Goal: Task Accomplishment & Management: Manage account settings

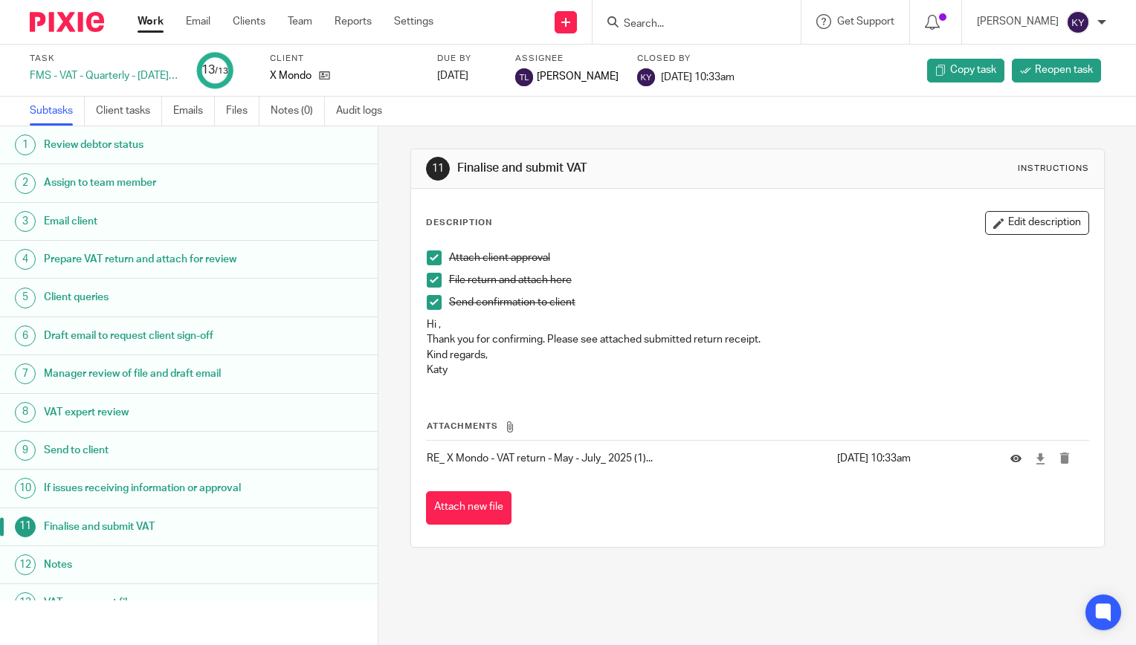
click at [689, 10] on div at bounding box center [697, 22] width 208 height 44
click at [681, 24] on input "Search" at bounding box center [689, 24] width 134 height 13
type input "stato"
click at [703, 57] on link at bounding box center [711, 58] width 184 height 22
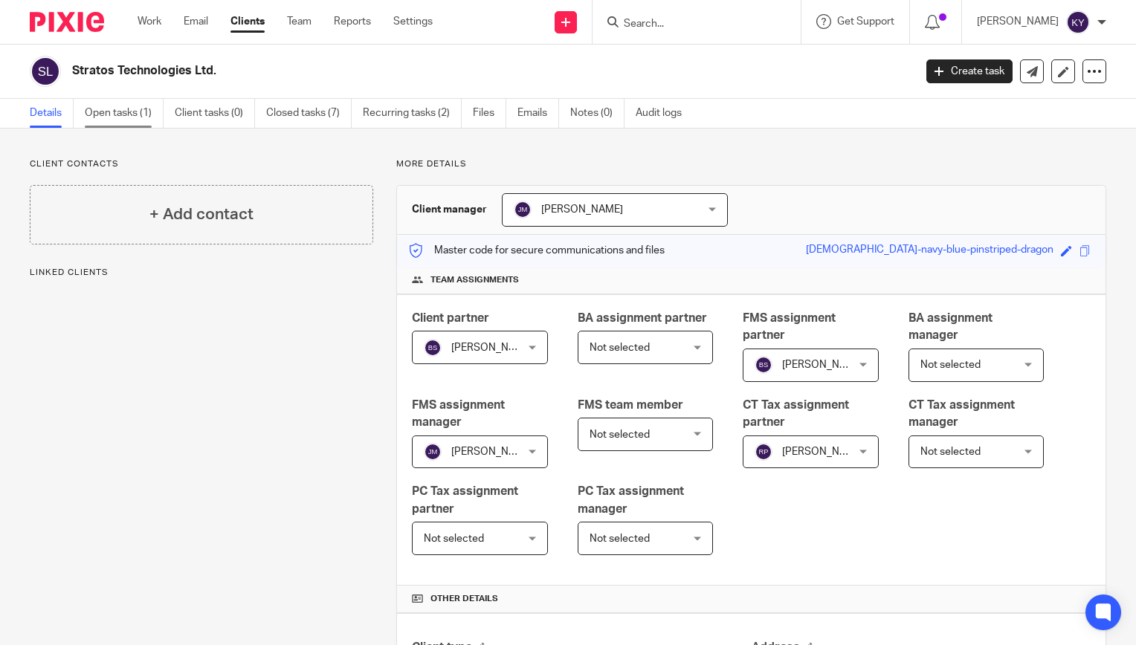
click at [127, 120] on link "Open tasks (1)" at bounding box center [124, 113] width 79 height 29
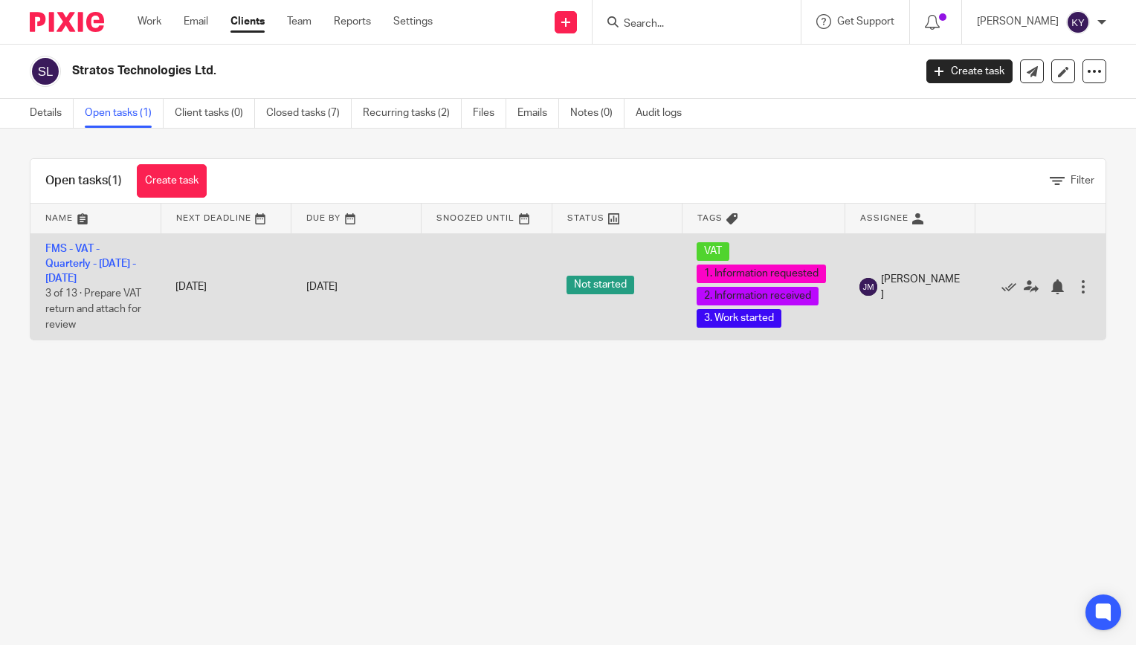
click at [84, 257] on td "FMS - VAT - Quarterly - May - July, 2025 3 of 13 · Prepare VAT return and attac…" at bounding box center [95, 286] width 130 height 106
click at [78, 265] on link "FMS - VAT - Quarterly - May - July, 2025" at bounding box center [90, 264] width 91 height 41
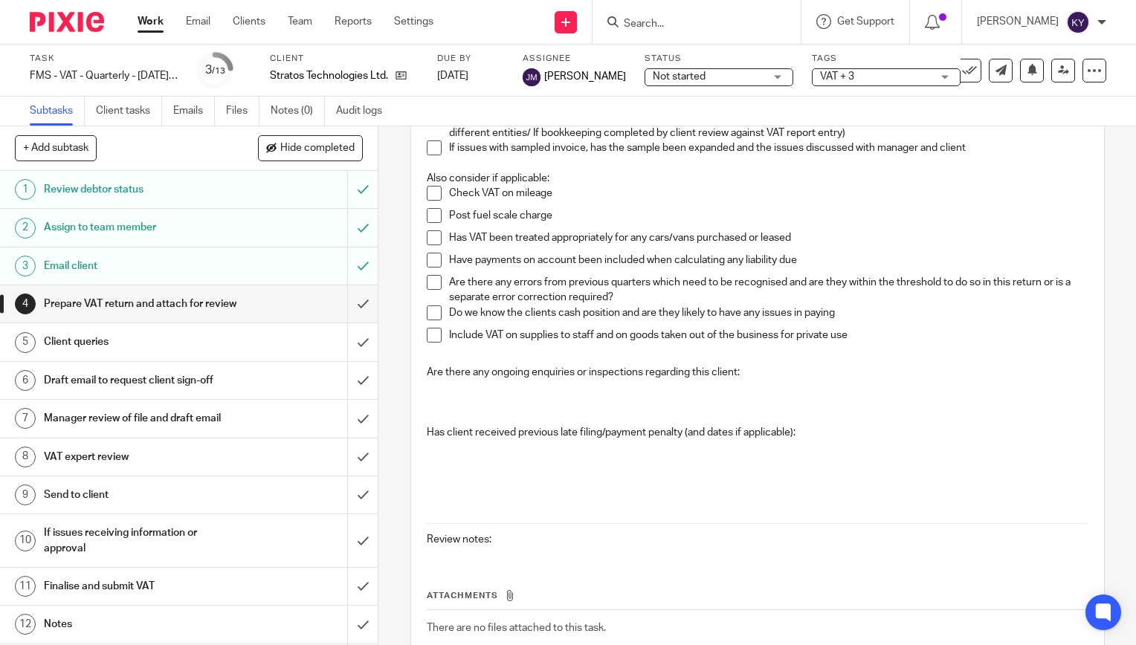
click at [392, 411] on div "4 Prepare VAT return and attach for review Instructions Description Edit descri…" at bounding box center [758, 385] width 758 height 519
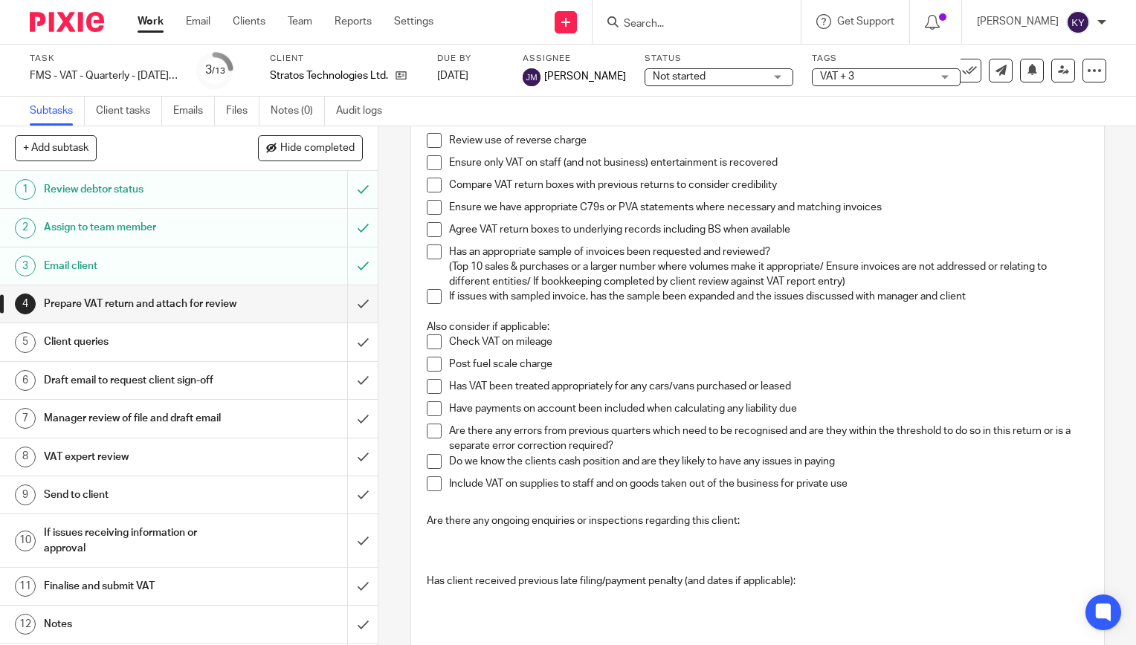
scroll to position [149, 0]
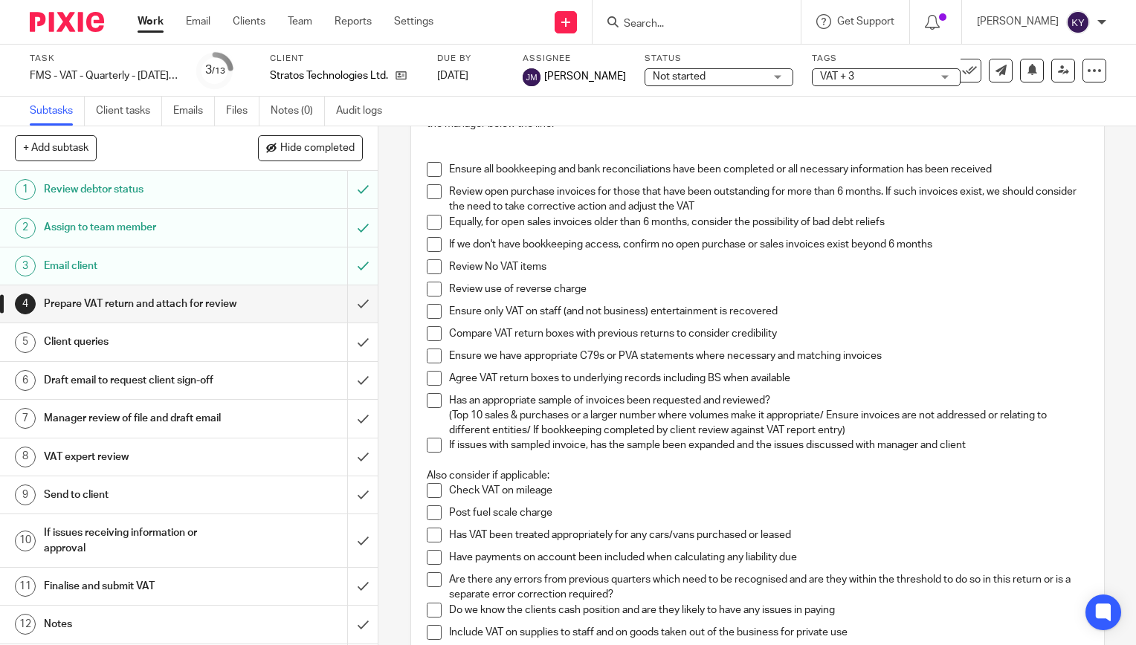
drag, startPoint x: 114, startPoint y: 437, endPoint x: 181, endPoint y: 438, distance: 66.9
click at [114, 430] on h1 "Manager review of file and draft email" at bounding box center [140, 419] width 193 height 22
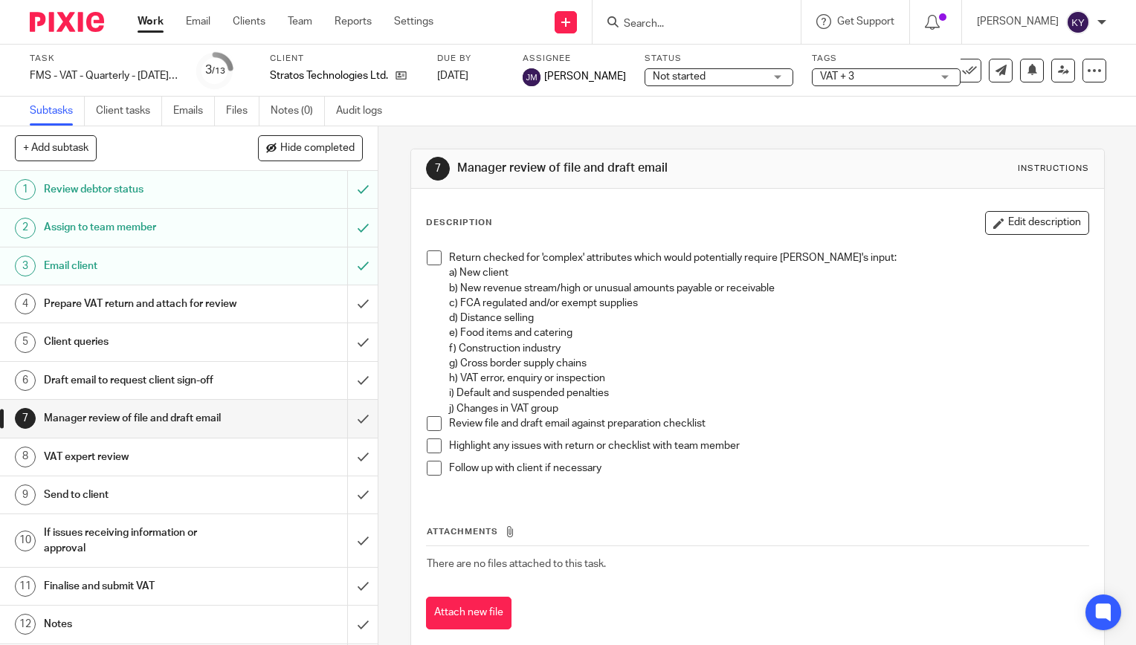
click at [428, 262] on span at bounding box center [434, 258] width 15 height 15
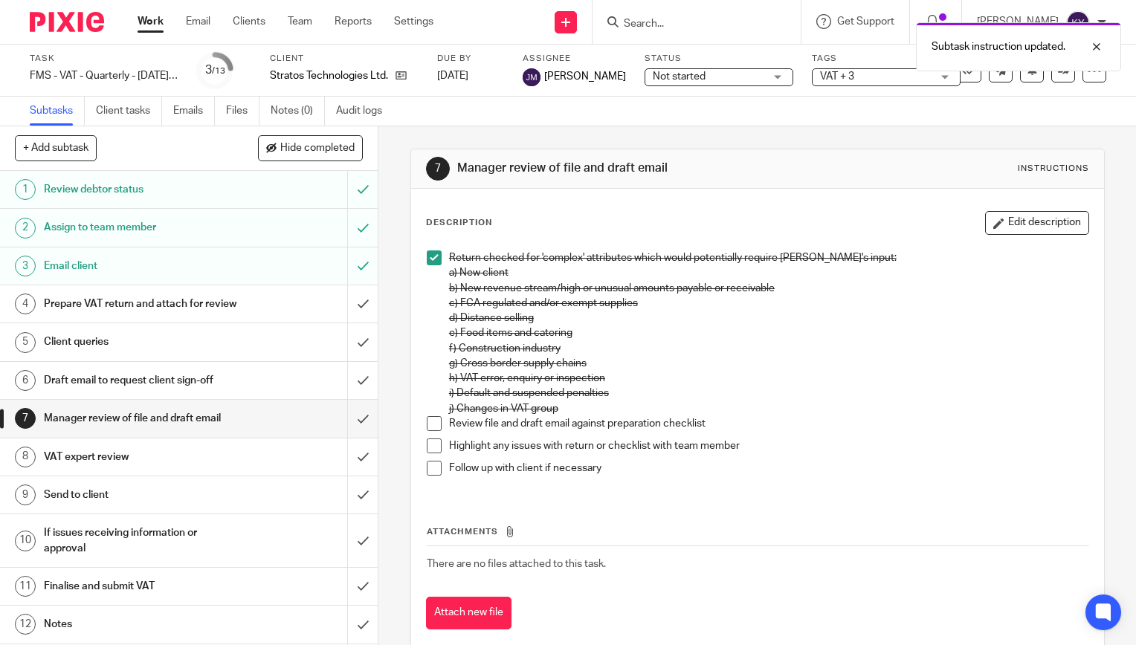
click at [431, 422] on span at bounding box center [434, 423] width 15 height 15
click at [427, 447] on span at bounding box center [434, 446] width 15 height 15
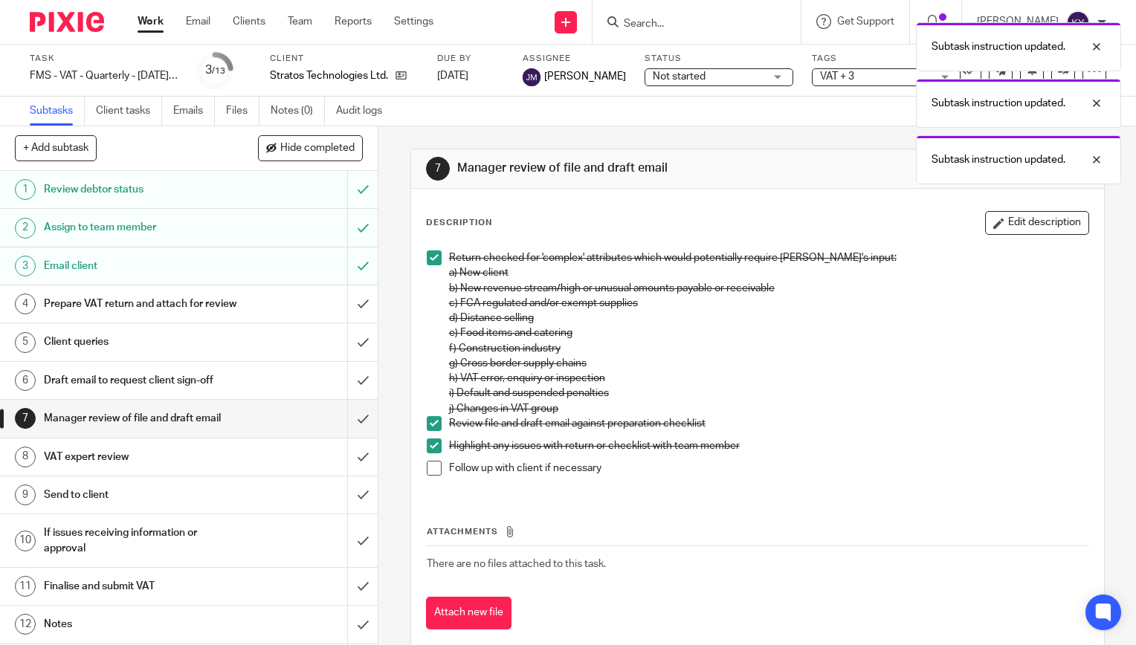
click at [429, 472] on span at bounding box center [434, 468] width 15 height 15
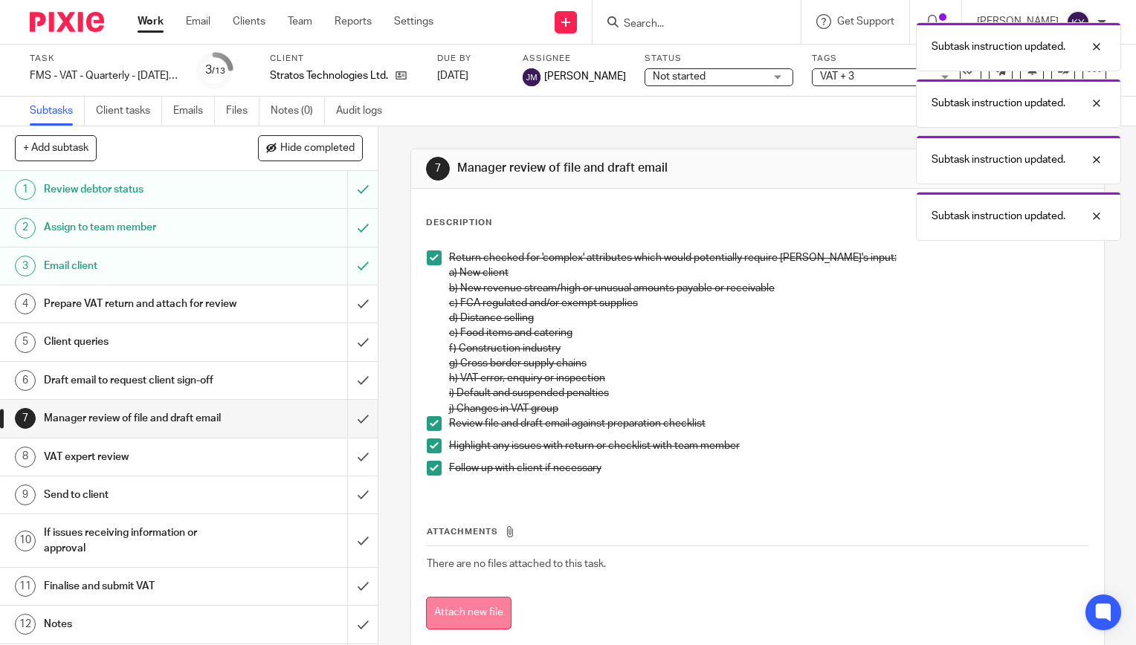
click at [491, 611] on button "Attach new file" at bounding box center [469, 613] width 86 height 33
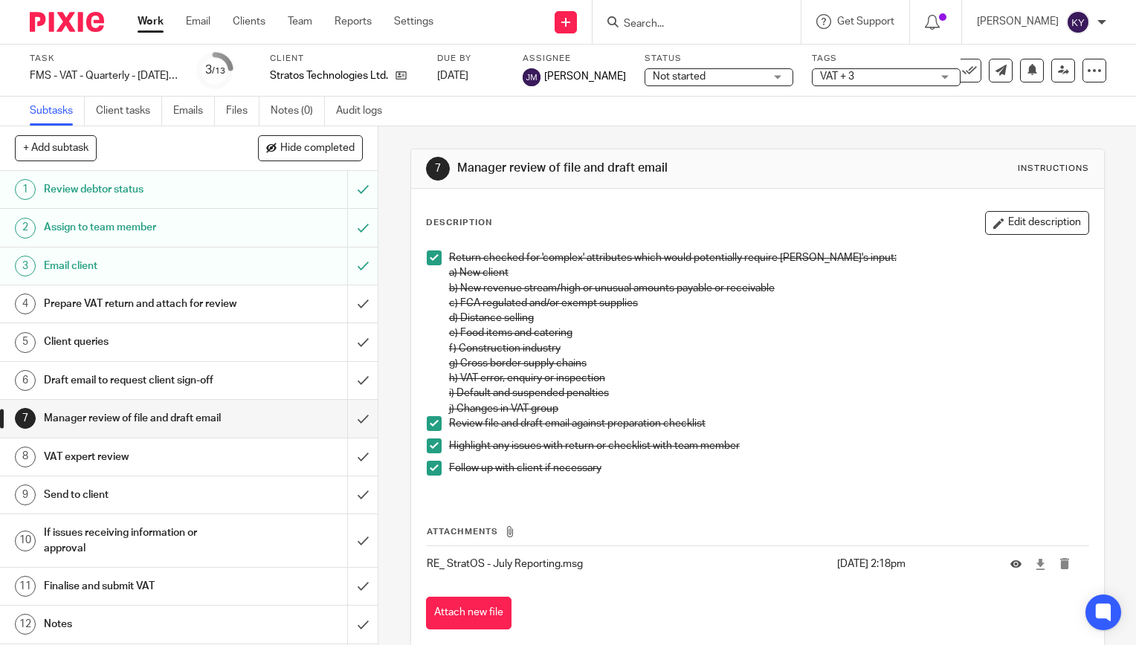
scroll to position [30, 0]
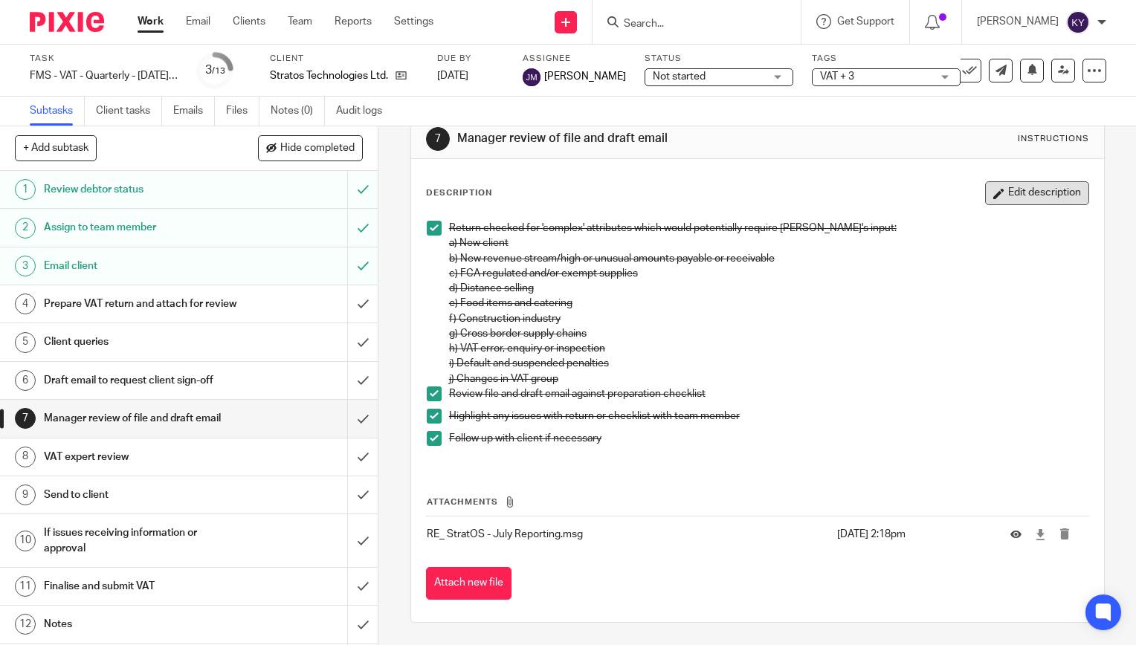
click at [1009, 202] on button "Edit description" at bounding box center [1037, 193] width 104 height 24
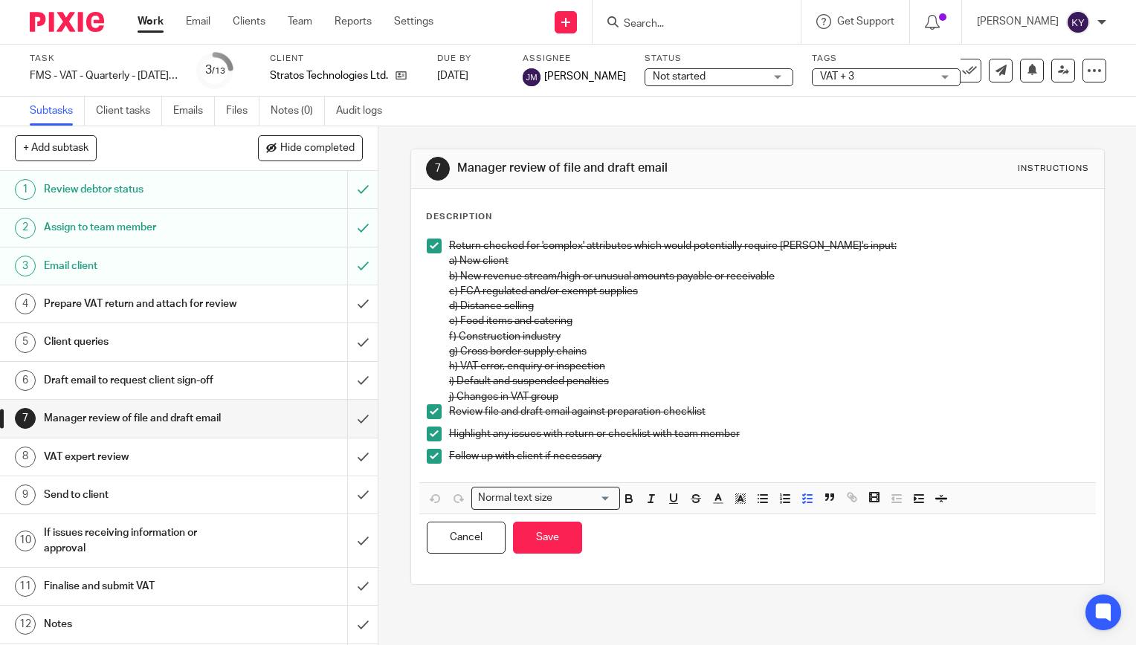
scroll to position [0, 0]
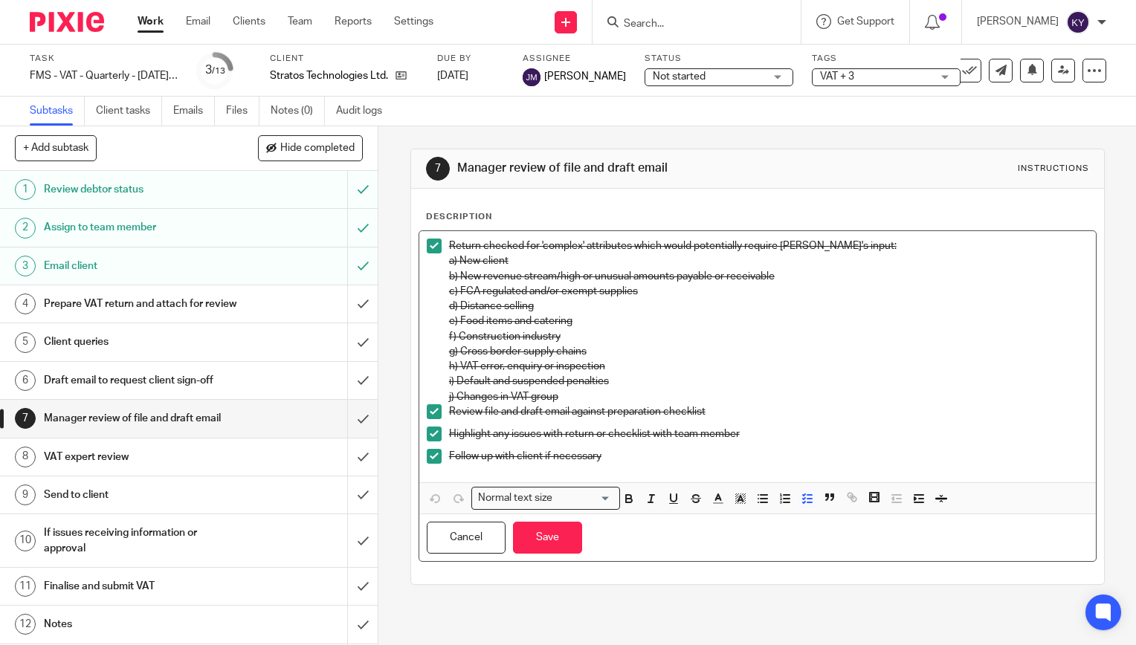
click at [623, 463] on p "Follow up with client if necessary" at bounding box center [769, 456] width 640 height 15
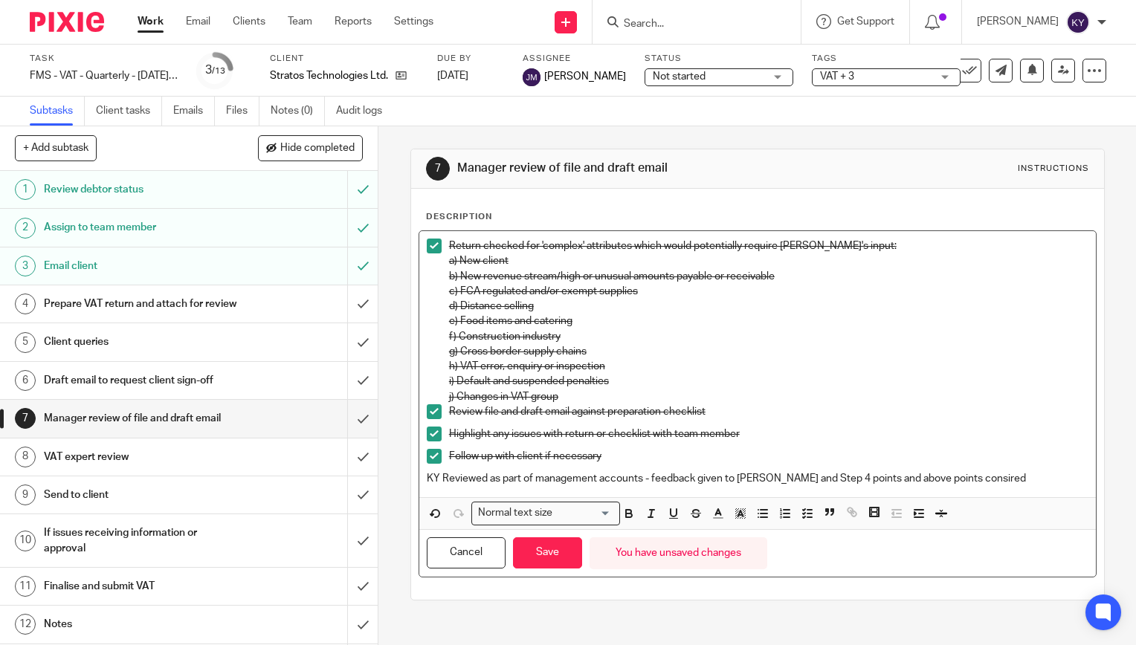
click at [790, 479] on p "KY Reviewed as part of management accounts - feedback given to Lavinia and Step…" at bounding box center [758, 478] width 662 height 15
drag, startPoint x: 976, startPoint y: 483, endPoint x: 852, endPoint y: 477, distance: 123.6
click at [852, 477] on p "KY Reviewed as part of management accounts - feedback given to Lavinia and all …" at bounding box center [758, 478] width 662 height 15
click at [990, 480] on p "KY Reviewed as part of management accounts - feedback given to Lavinia and all …" at bounding box center [758, 478] width 662 height 15
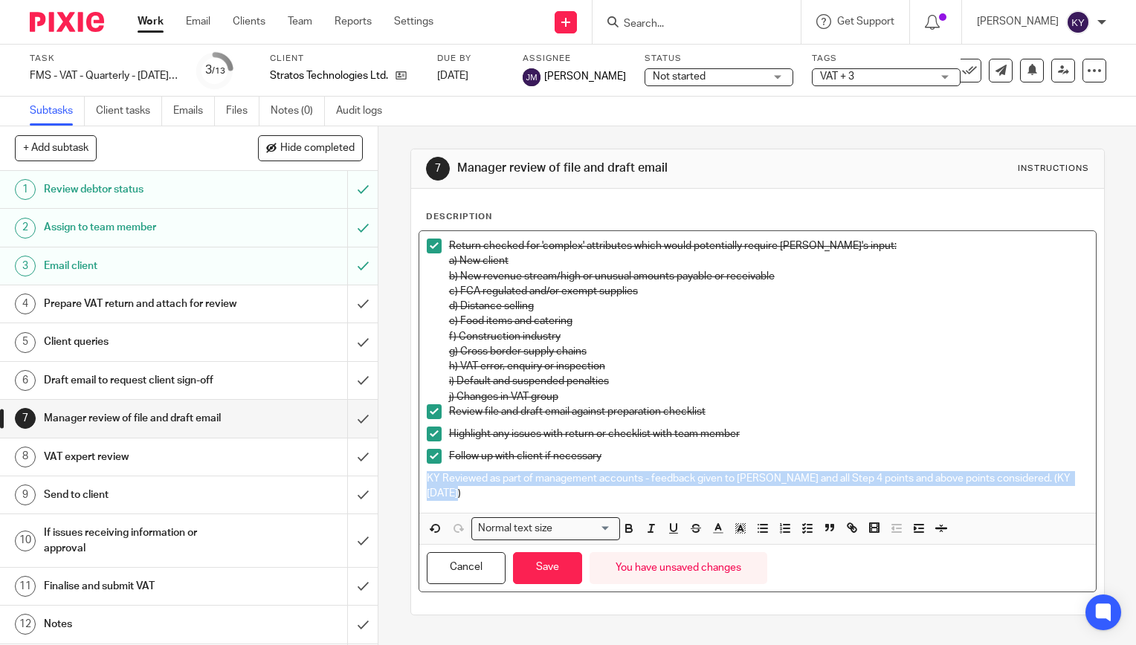
drag, startPoint x: 492, startPoint y: 495, endPoint x: 423, endPoint y: 485, distance: 69.8
click at [427, 485] on p "KY Reviewed as part of management accounts - feedback given to Lavinia and all …" at bounding box center [758, 486] width 662 height 30
click at [626, 532] on icon "button" at bounding box center [629, 531] width 6 height 4
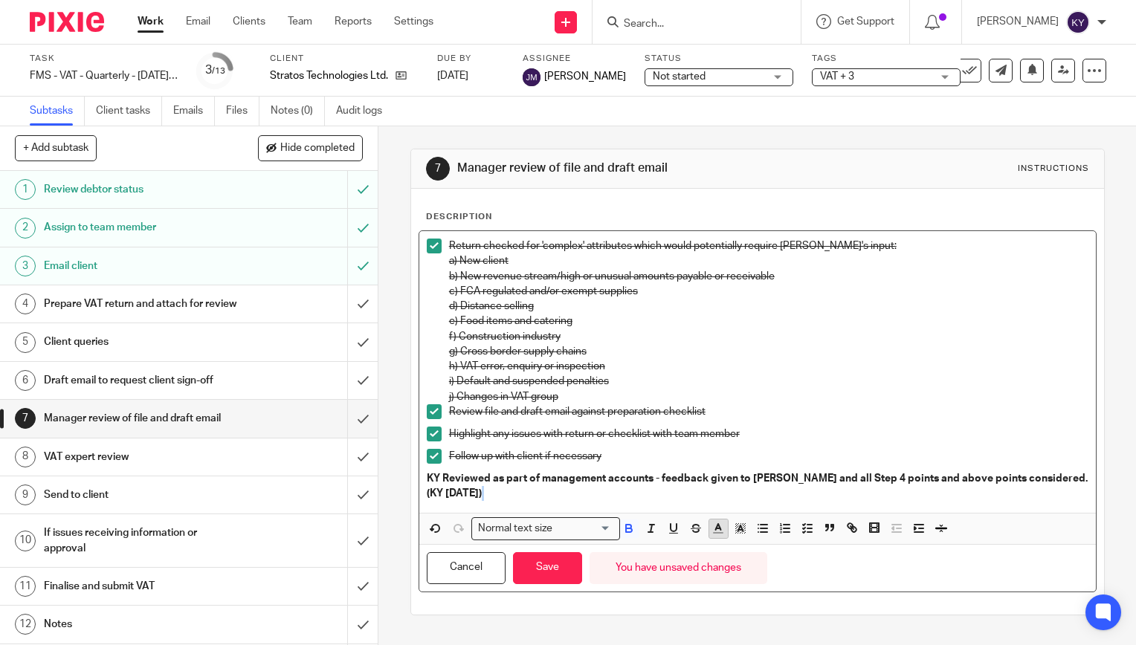
click at [718, 533] on line "button" at bounding box center [718, 533] width 9 height 0
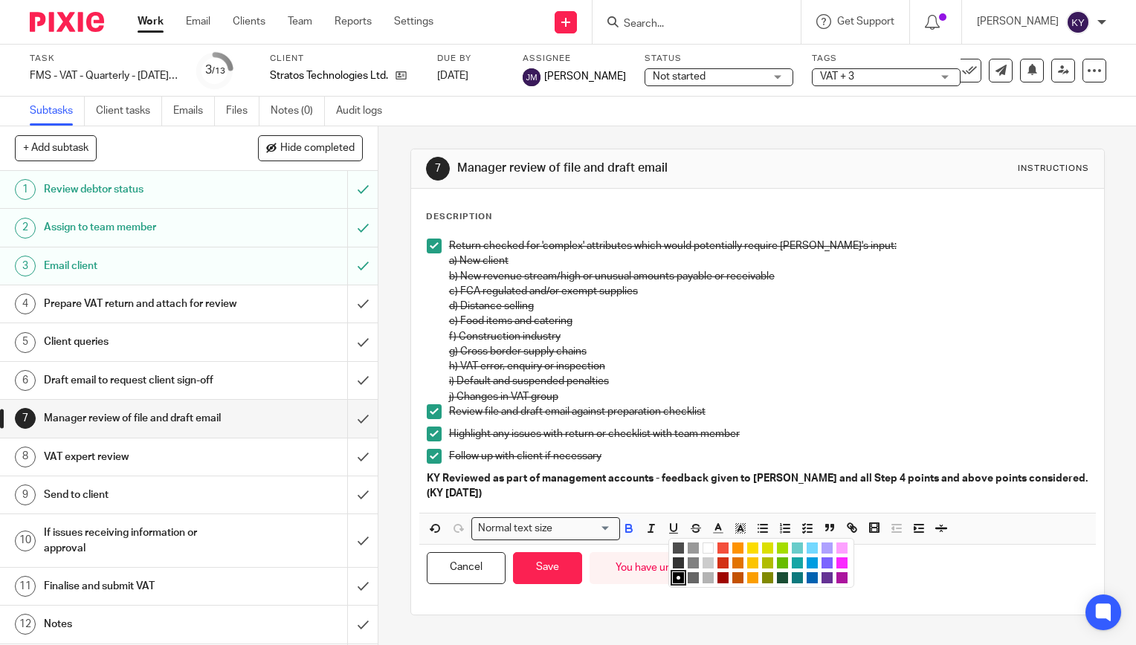
click at [839, 562] on li "color:#FA28FF" at bounding box center [842, 563] width 11 height 11
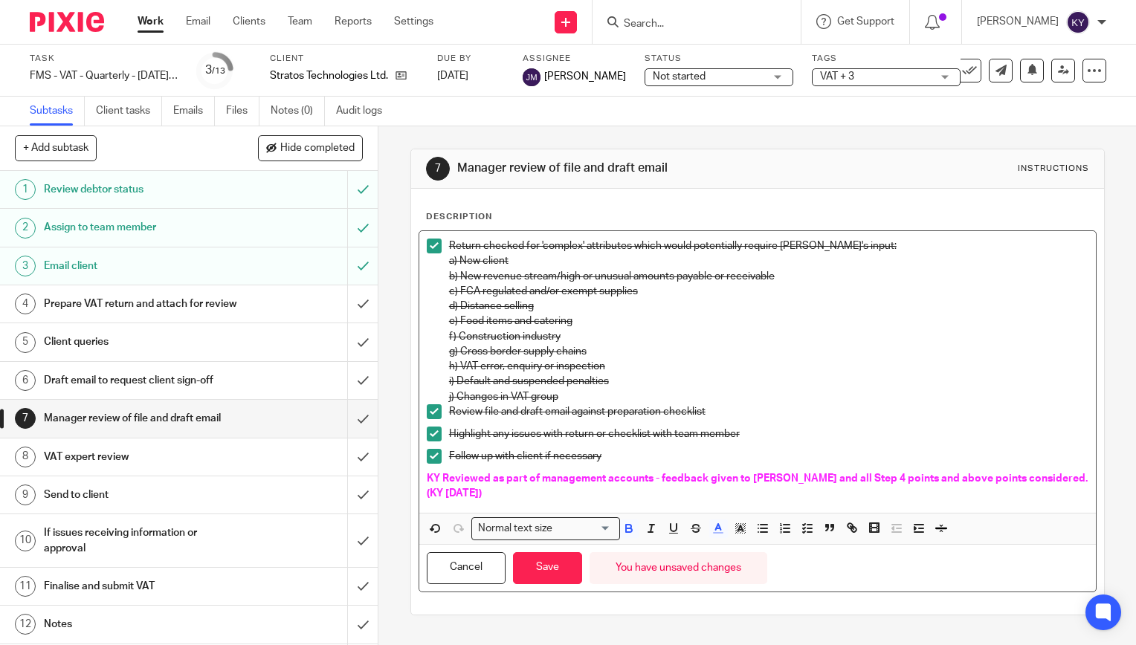
click at [553, 500] on p "KY Reviewed as part of management accounts - feedback given to Lavinia and all …" at bounding box center [758, 486] width 662 height 30
click at [561, 574] on button "Save" at bounding box center [547, 569] width 69 height 32
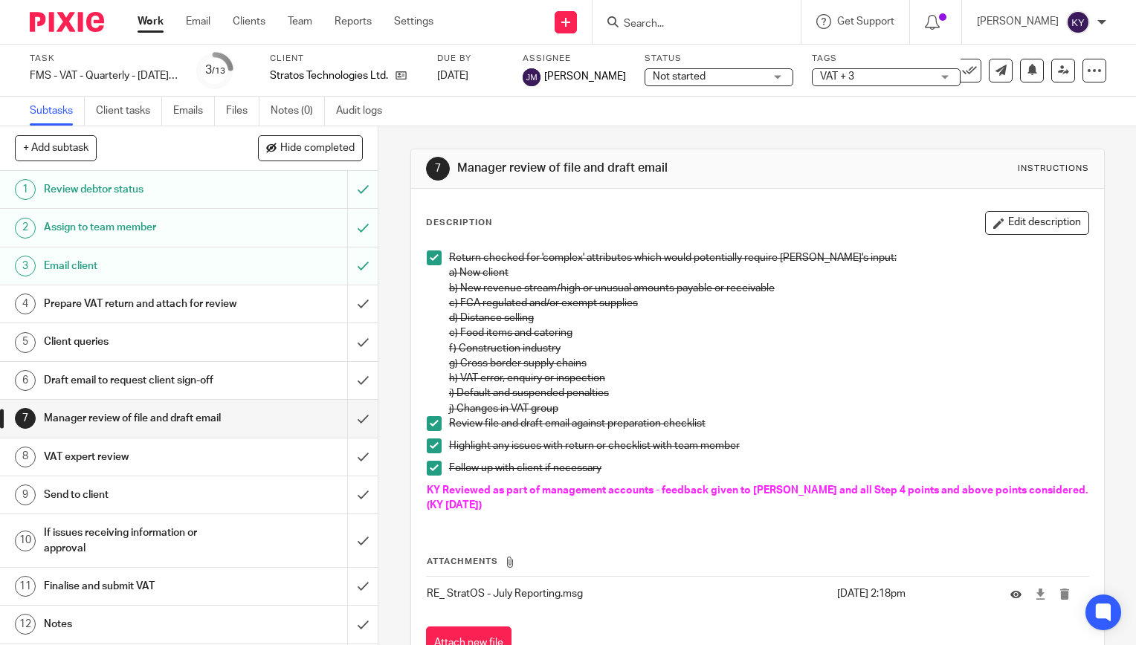
scroll to position [60, 0]
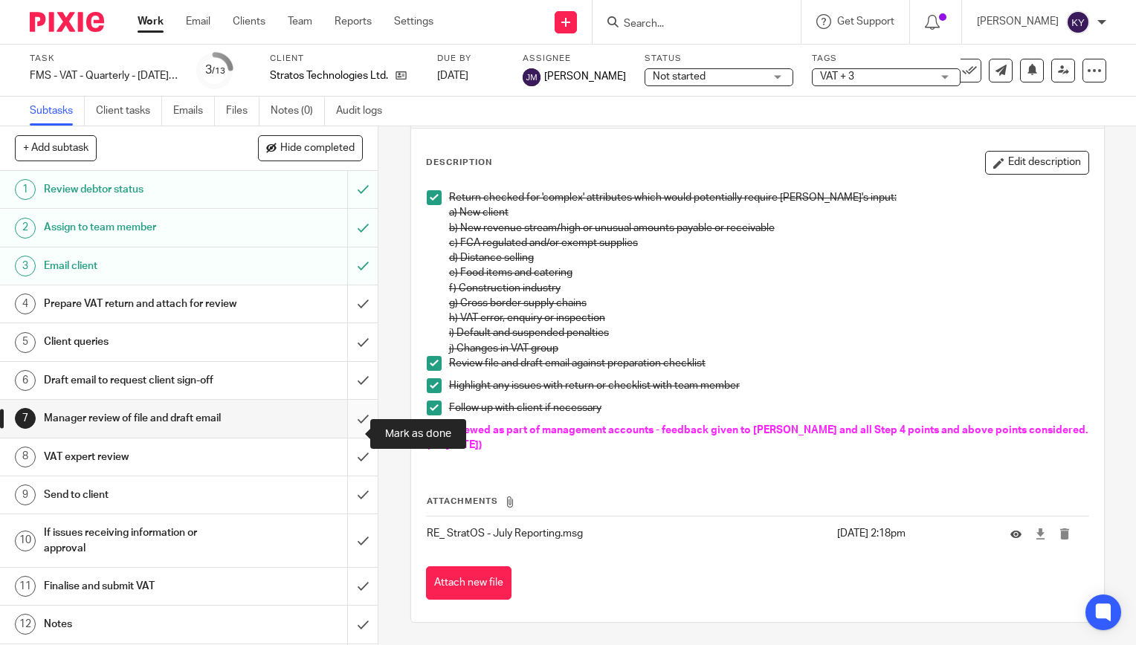
click at [349, 437] on input "submit" at bounding box center [189, 418] width 378 height 37
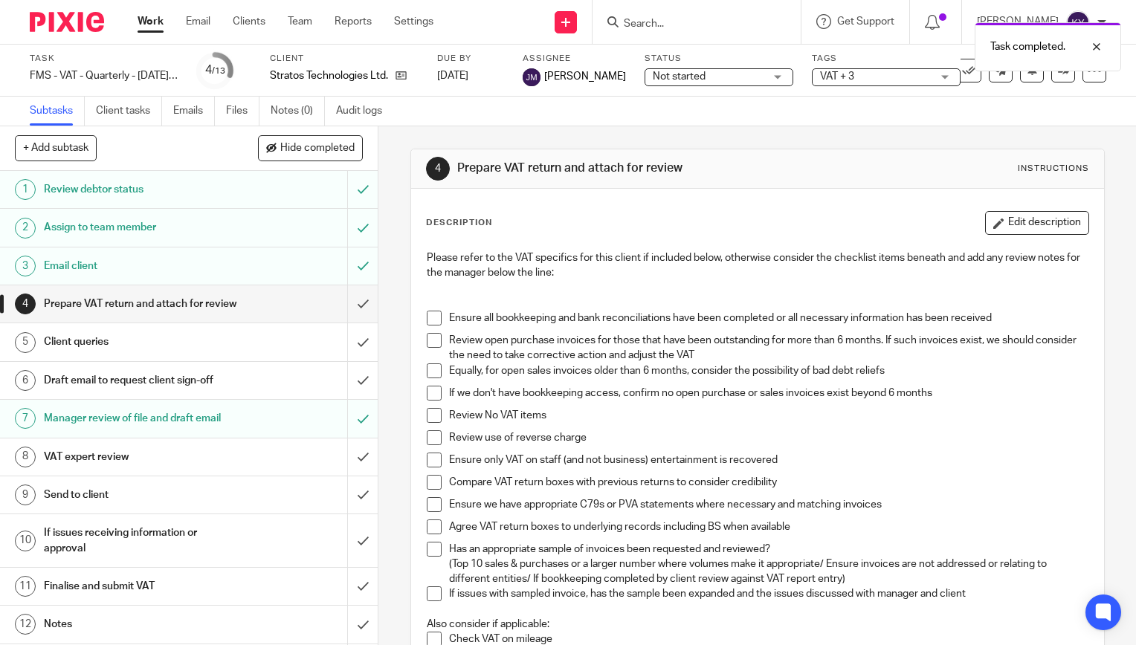
click at [395, 456] on div "4 Prepare VAT return and attach for review Instructions Description Edit descri…" at bounding box center [758, 385] width 758 height 519
click at [830, 82] on span "VAT + 3" at bounding box center [876, 77] width 112 height 16
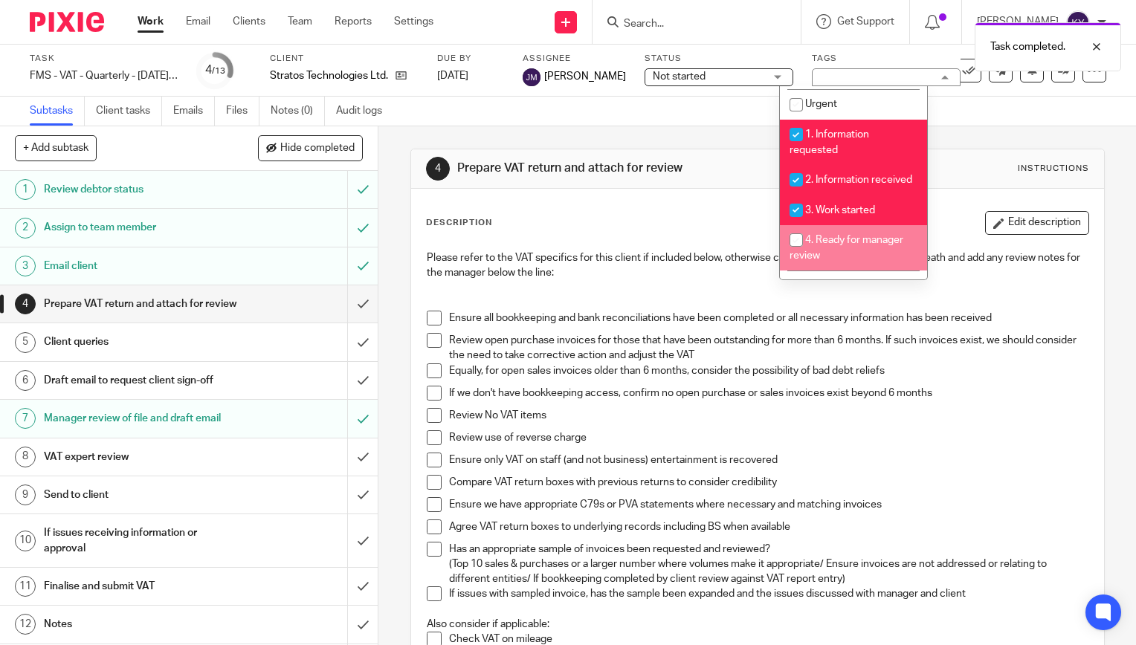
scroll to position [297, 0]
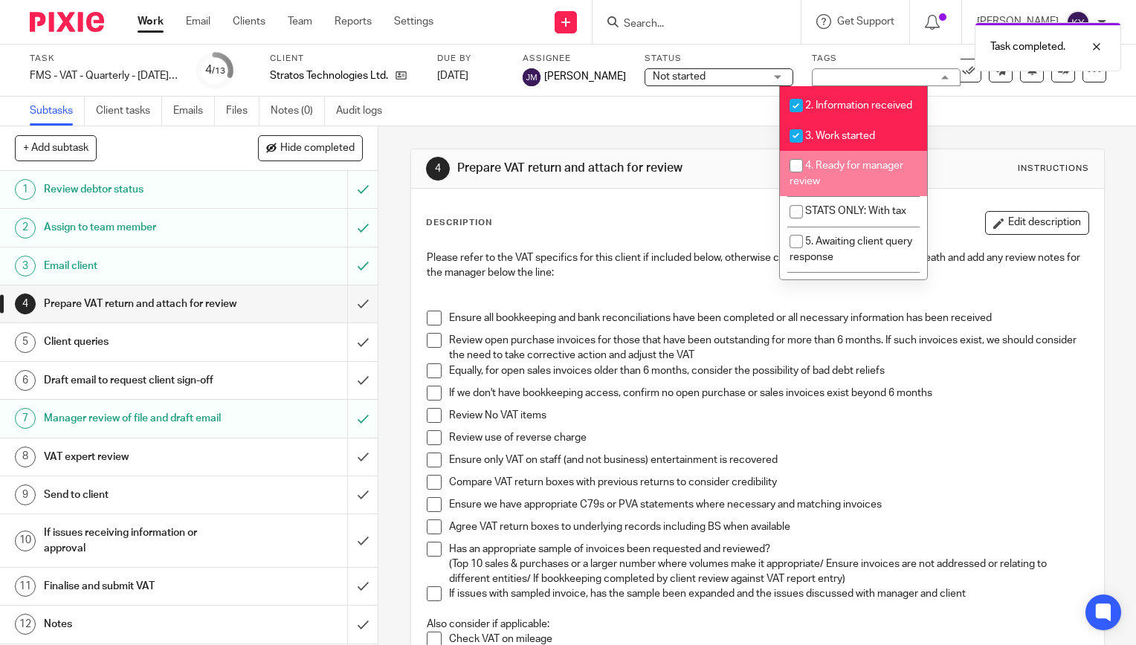
click at [832, 191] on li "4. Ready for manager review" at bounding box center [853, 173] width 147 height 45
checkbox input "true"
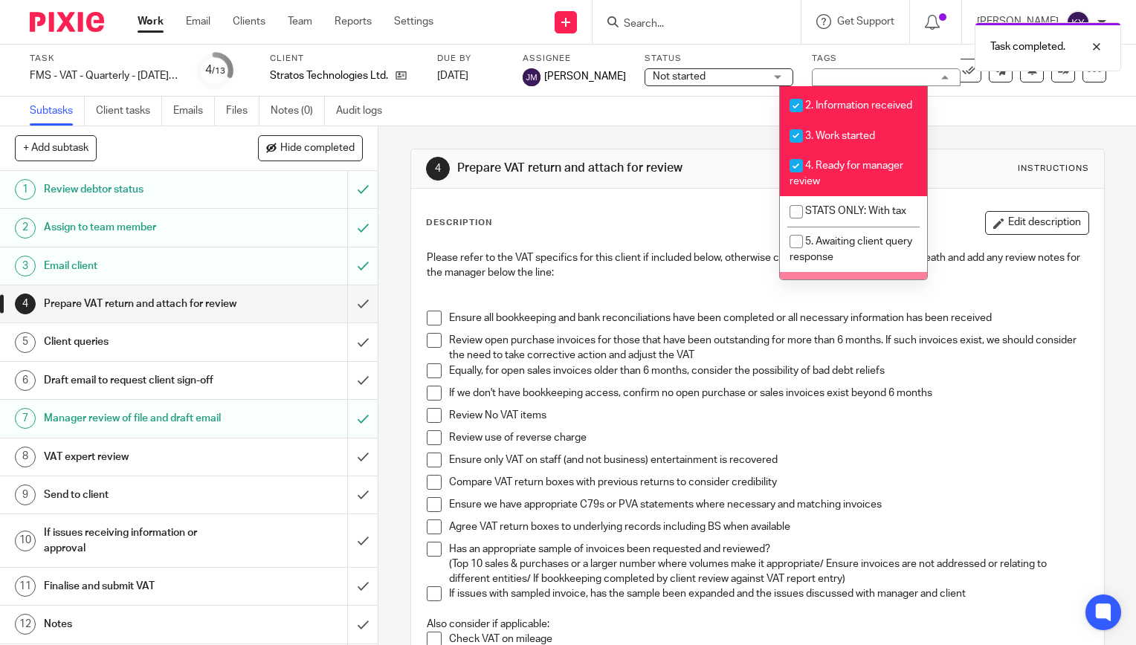
scroll to position [372, 0]
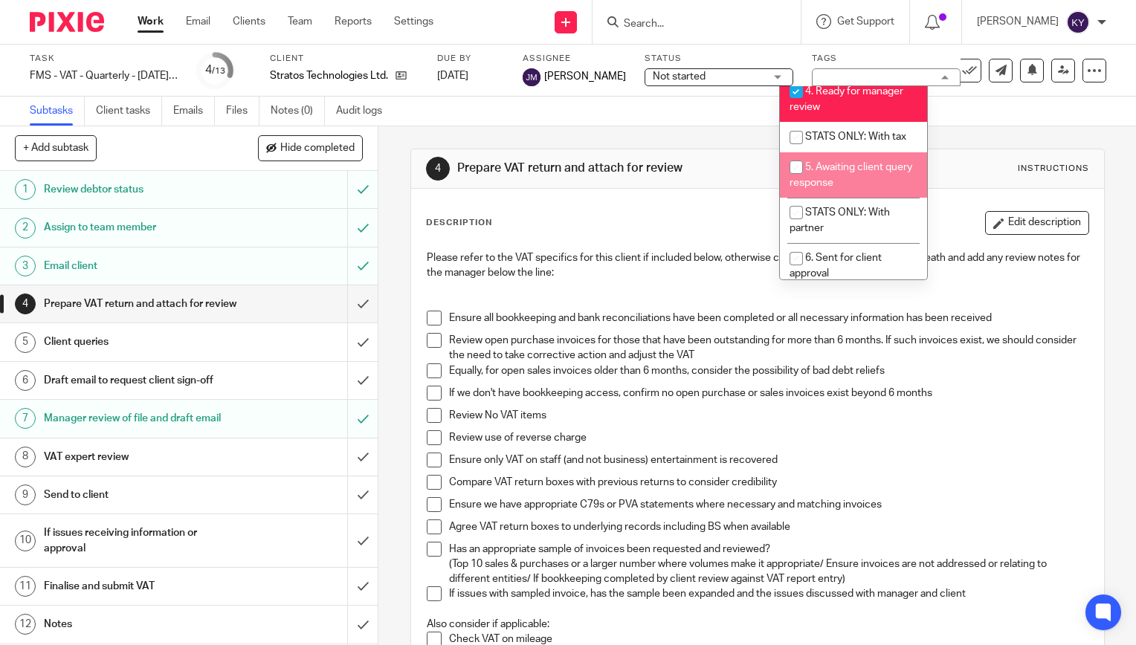
click at [839, 188] on span "5. Awaiting client query response" at bounding box center [851, 175] width 123 height 26
checkbox input "true"
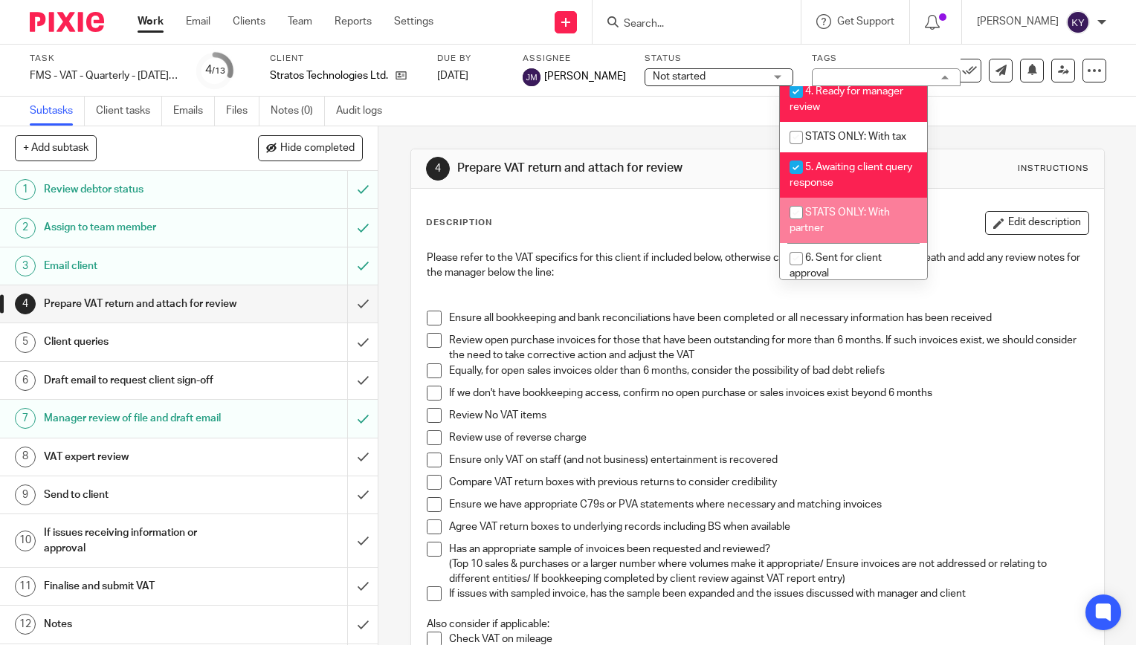
scroll to position [446, 0]
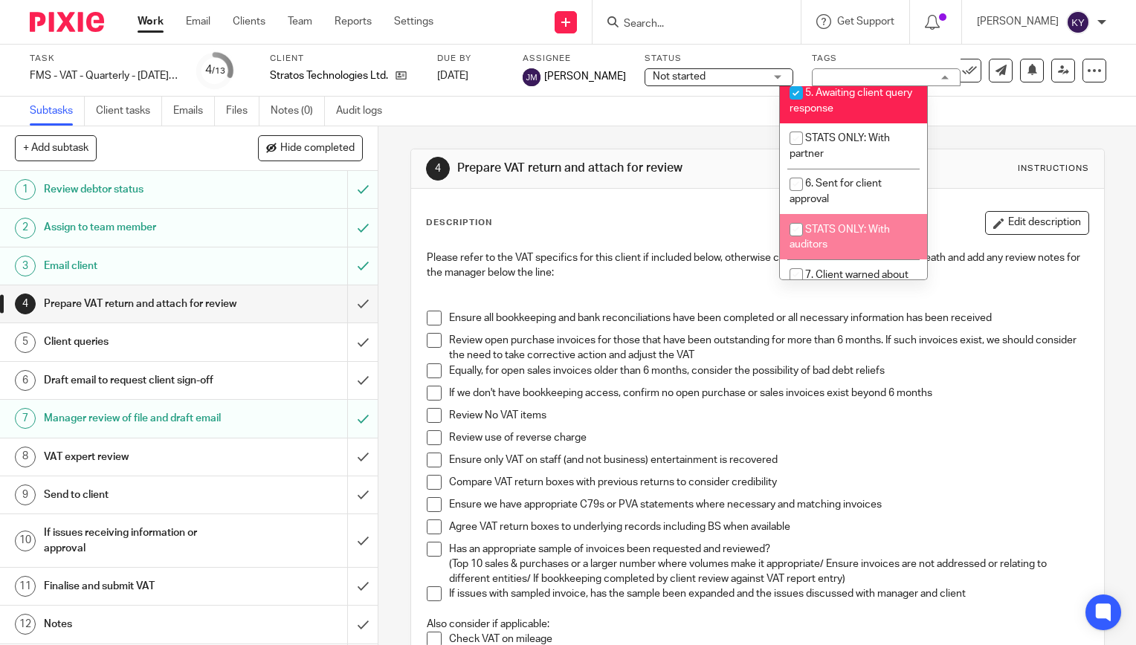
click at [381, 399] on div "4 Prepare VAT return and attach for review Instructions Description Edit descri…" at bounding box center [758, 385] width 758 height 519
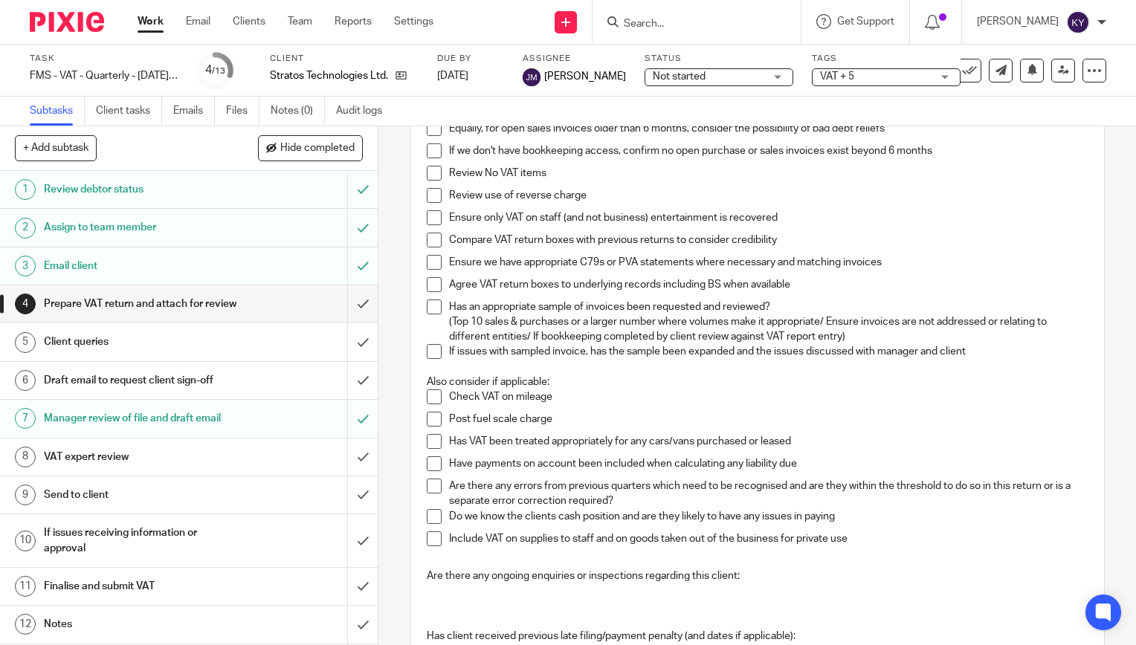
scroll to position [0, 0]
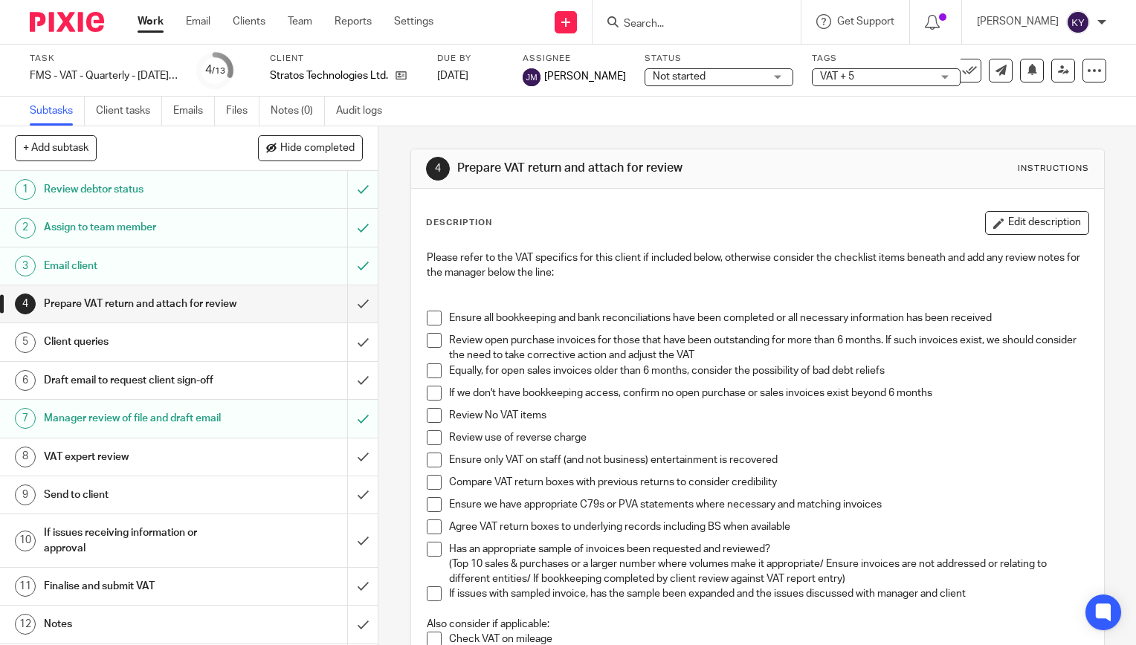
click at [395, 474] on div "4 Prepare VAT return and attach for review Instructions Description Edit descri…" at bounding box center [758, 385] width 758 height 519
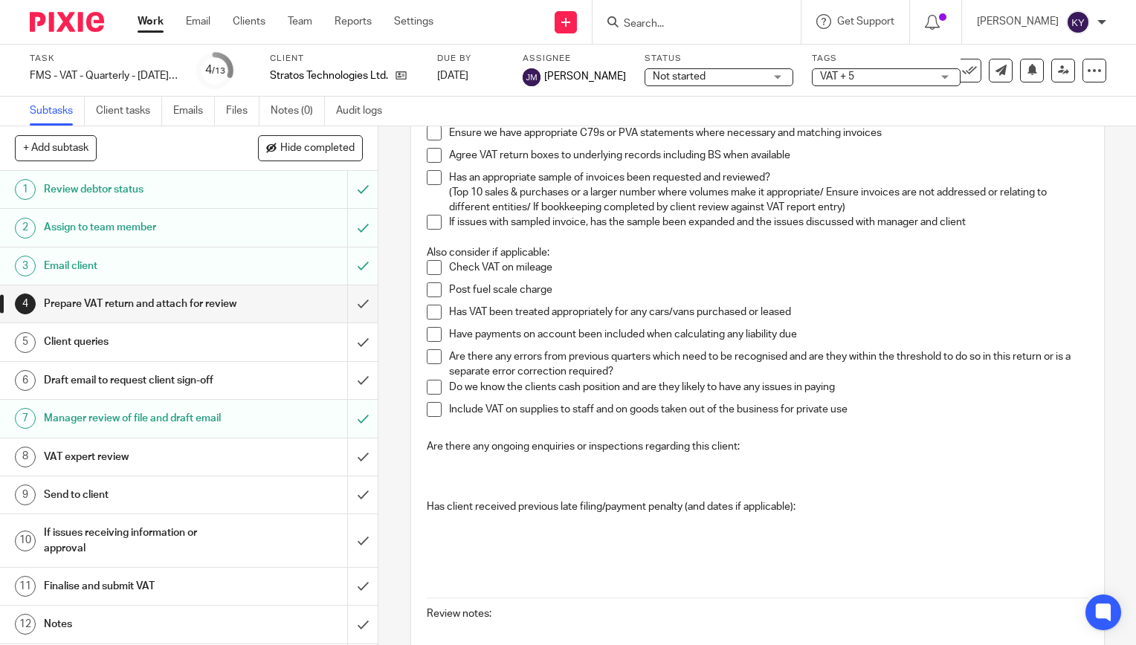
scroll to position [540, 0]
